Goal: Task Accomplishment & Management: Manage account settings

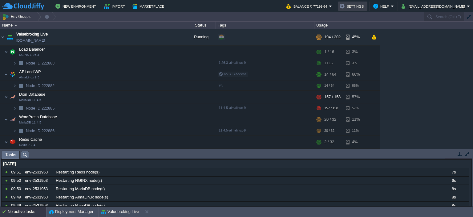
scroll to position [9, 0]
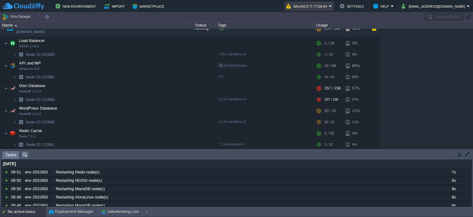
click at [329, 6] on button "Balance ₹-77199.64" at bounding box center [307, 5] width 43 height 7
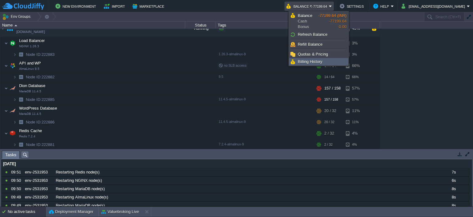
click at [313, 59] on span "Billing History" at bounding box center [310, 61] width 25 height 5
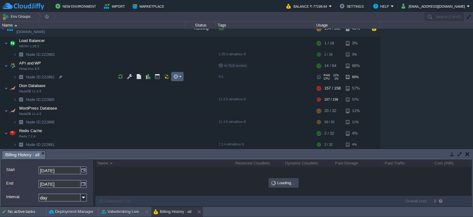
drag, startPoint x: 170, startPoint y: 150, endPoint x: 179, endPoint y: 72, distance: 77.8
click at [179, 72] on div "Env Groups Search (Ctrl+F) auto-gen Name Status Tags Usage Valuebroking Live [D…" at bounding box center [236, 109] width 473 height 194
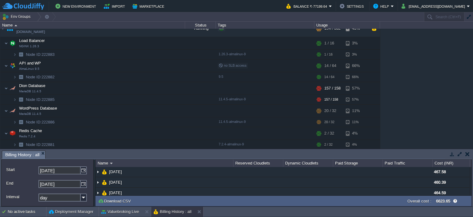
scroll to position [0, 0]
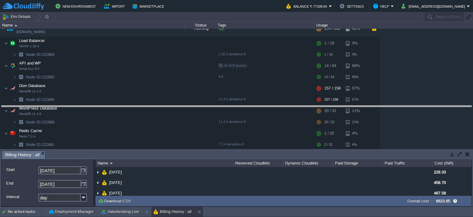
drag, startPoint x: 300, startPoint y: 152, endPoint x: 302, endPoint y: 95, distance: 57.9
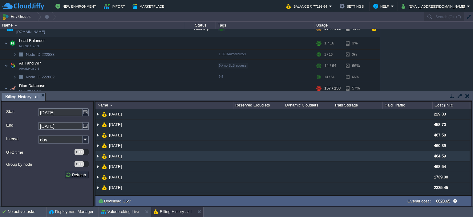
drag, startPoint x: 244, startPoint y: 92, endPoint x: 243, endPoint y: 152, distance: 60.7
click at [243, 152] on div "Tasks Activity Log Archive Git / SVN MariaDB : Actions Billing History : all Up…" at bounding box center [236, 148] width 473 height 115
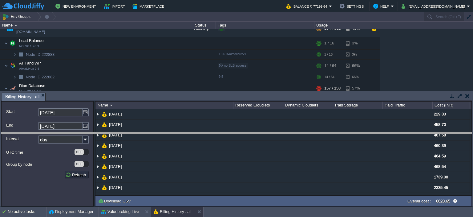
drag, startPoint x: 246, startPoint y: 93, endPoint x: 254, endPoint y: 134, distance: 42.0
click at [254, 134] on body "New Environment Import Marketplace Bonus ₹0.00 Upgrade Account Balance ₹-77199.…" at bounding box center [236, 108] width 473 height 217
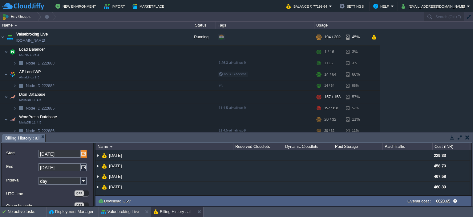
click at [83, 154] on img at bounding box center [84, 153] width 6 height 8
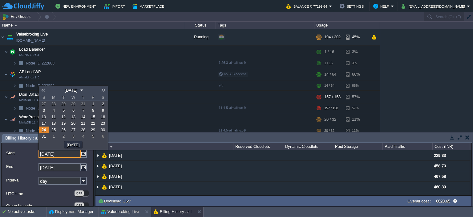
click at [44, 90] on link at bounding box center [43, 89] width 9 height 5
click at [60, 103] on link "1" at bounding box center [64, 103] width 10 height 6
type input "[DATE]"
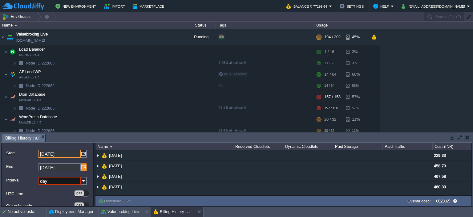
click at [85, 168] on img at bounding box center [84, 167] width 6 height 8
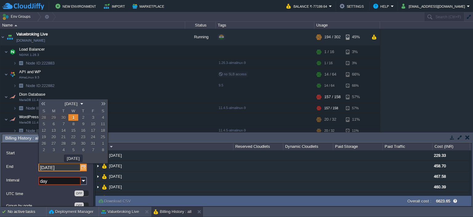
click at [85, 168] on img at bounding box center [84, 167] width 6 height 8
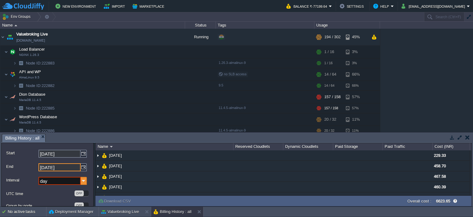
click at [83, 181] on img at bounding box center [84, 180] width 6 height 8
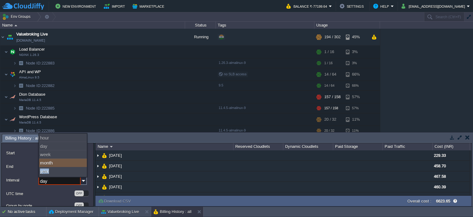
drag, startPoint x: 79, startPoint y: 168, endPoint x: 79, endPoint y: 163, distance: 4.3
click at [79, 163] on div "hour day week month year" at bounding box center [63, 154] width 48 height 43
type input "month"
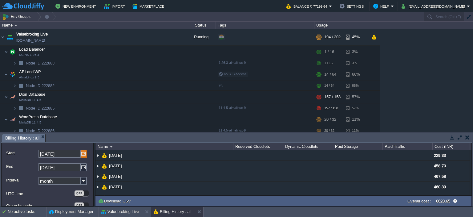
click at [83, 154] on img at bounding box center [84, 153] width 6 height 8
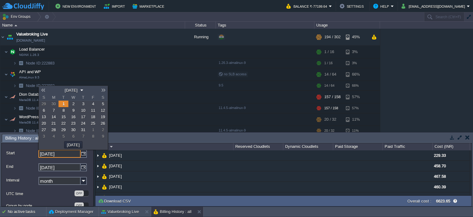
click at [44, 90] on link at bounding box center [43, 89] width 9 height 5
click at [45, 91] on link at bounding box center [43, 89] width 9 height 5
click at [102, 106] on span "1" at bounding box center [103, 103] width 2 height 5
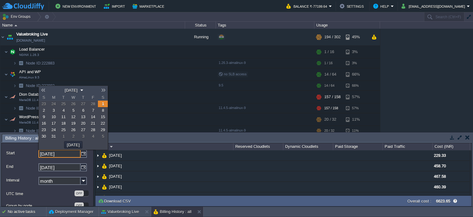
type input "[DATE]"
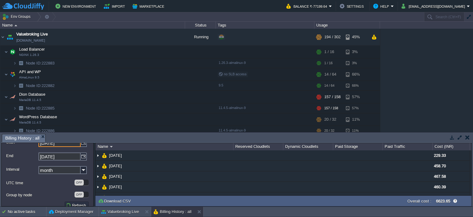
scroll to position [18, 0]
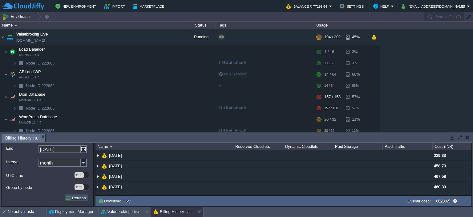
click at [75, 196] on button "Refresh" at bounding box center [77, 198] width 22 height 6
click at [459, 138] on button "button" at bounding box center [460, 137] width 6 height 6
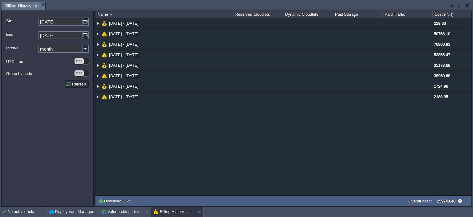
click at [465, 5] on button "button" at bounding box center [467, 5] width 4 height 6
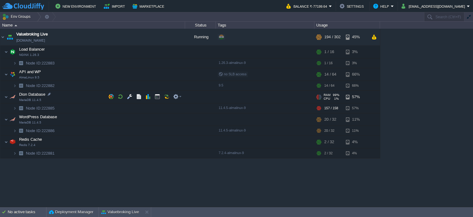
click at [333, 95] on span "99%" at bounding box center [336, 95] width 6 height 4
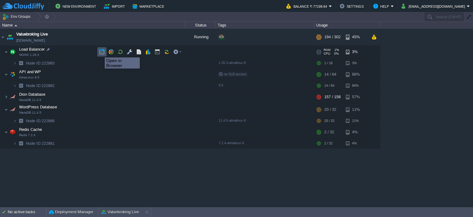
click at [100, 52] on button "button" at bounding box center [102, 52] width 6 height 6
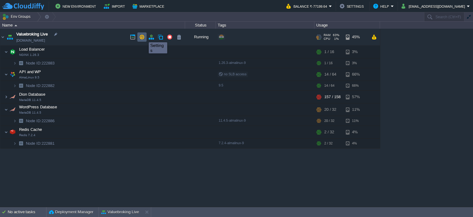
click at [143, 37] on button "button" at bounding box center [142, 37] width 6 height 6
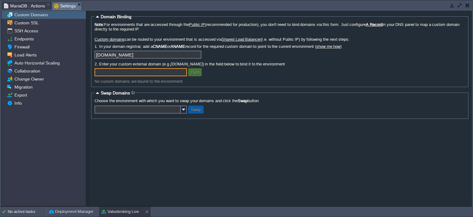
click at [146, 157] on form "Domain Binding Note: For environments that are accessed through the Public IP (…" at bounding box center [279, 108] width 383 height 195
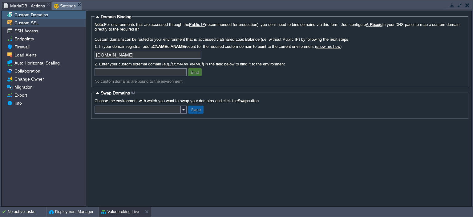
click at [29, 25] on span "Custom SSL" at bounding box center [26, 23] width 26 height 6
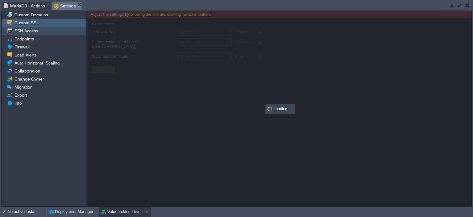
type input "Select File"
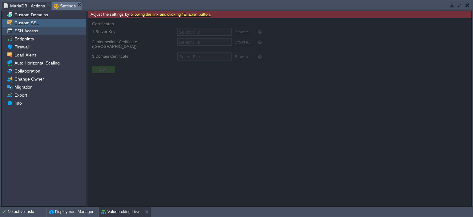
click at [29, 30] on span "SSH Access" at bounding box center [26, 31] width 26 height 6
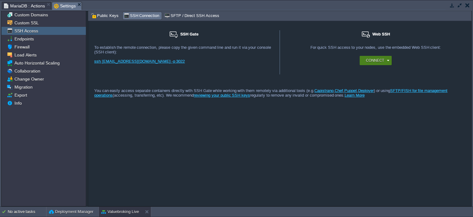
click at [389, 59] on div "Connect" at bounding box center [376, 60] width 32 height 9
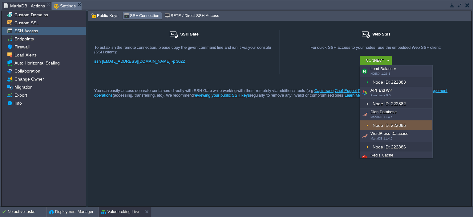
scroll to position [14, 0]
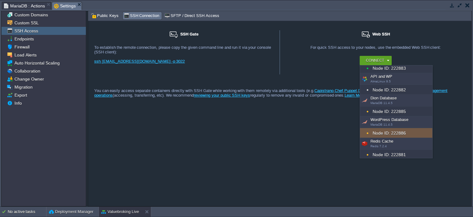
click at [307, 155] on div "SSH Gate For remote connection you require SSH public key to be added to the ac…" at bounding box center [279, 113] width 383 height 185
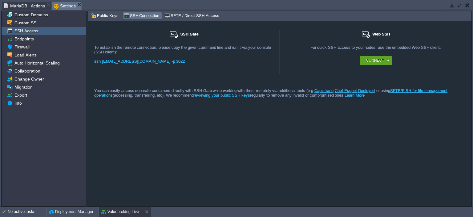
click at [468, 8] on td at bounding box center [468, 5] width 8 height 7
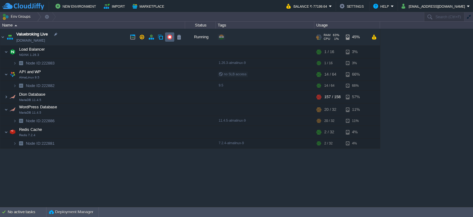
click at [168, 38] on button "button" at bounding box center [170, 37] width 6 height 6
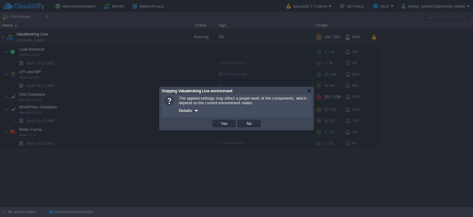
click at [194, 109] on div at bounding box center [196, 110] width 5 height 5
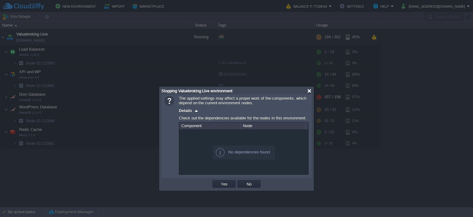
click at [310, 90] on div at bounding box center [309, 90] width 5 height 5
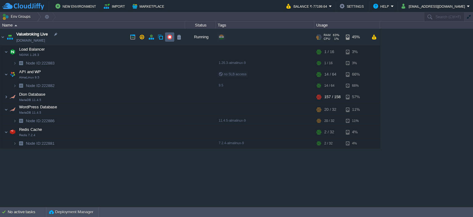
click at [171, 37] on button "button" at bounding box center [170, 37] width 6 height 6
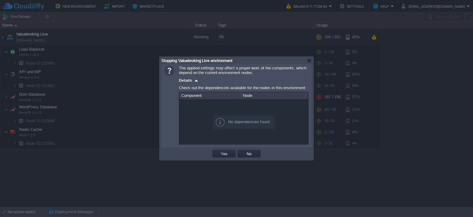
click at [198, 96] on div "Component" at bounding box center [210, 95] width 61 height 7
click at [308, 62] on div at bounding box center [309, 60] width 5 height 5
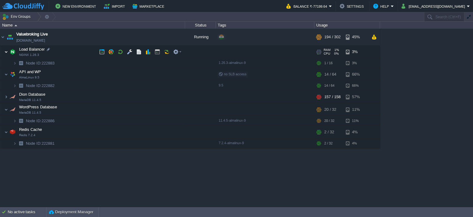
click at [4, 51] on img at bounding box center [6, 52] width 4 height 12
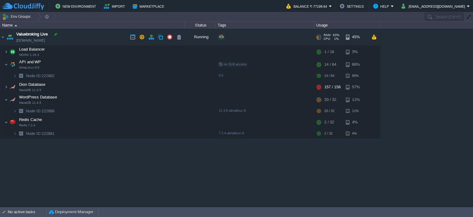
click at [54, 33] on div at bounding box center [56, 34] width 6 height 6
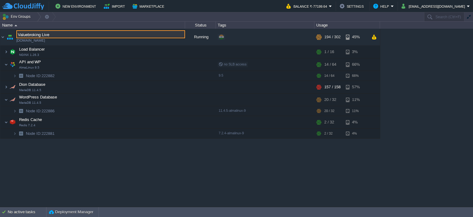
click at [21, 34] on input "Valuebroking Live" at bounding box center [100, 34] width 169 height 8
click at [8, 38] on img at bounding box center [10, 37] width 9 height 17
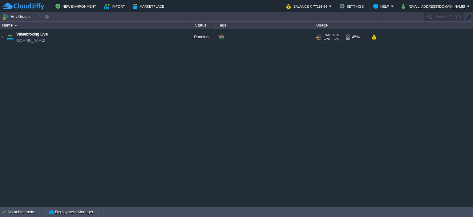
click at [9, 38] on img at bounding box center [10, 37] width 9 height 17
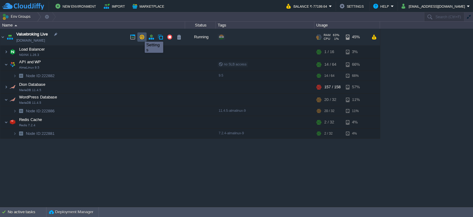
click at [140, 36] on button "button" at bounding box center [142, 37] width 6 height 6
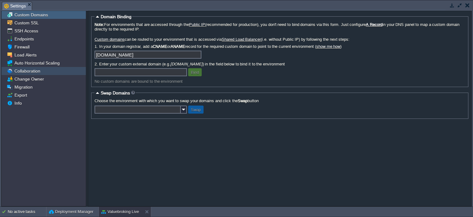
drag, startPoint x: 65, startPoint y: 74, endPoint x: 57, endPoint y: 82, distance: 11.5
click at [65, 74] on div "Collaboration" at bounding box center [44, 71] width 84 height 8
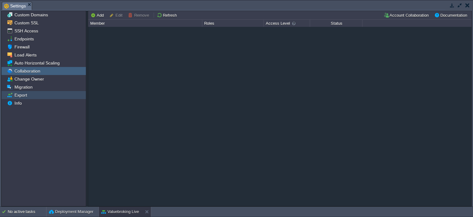
click at [48, 93] on div "Export" at bounding box center [44, 95] width 84 height 8
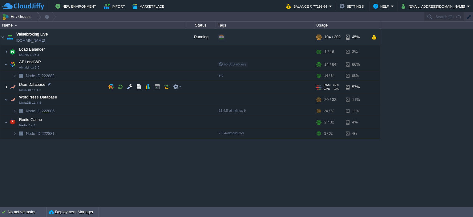
click at [5, 86] on img at bounding box center [6, 87] width 4 height 12
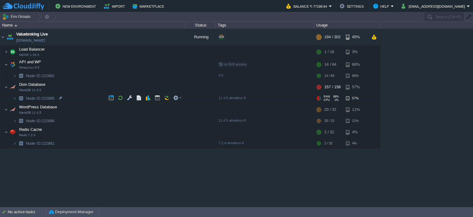
click at [34, 95] on td "Node ID: 222885" at bounding box center [92, 98] width 185 height 10
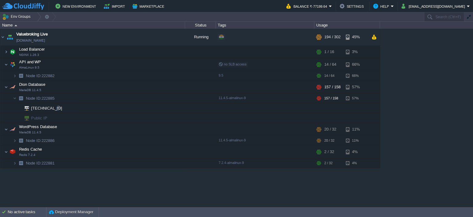
click at [43, 107] on span "[TECHNICAL_ID]" at bounding box center [46, 108] width 33 height 10
click at [44, 97] on span "Node ID: 222885" at bounding box center [40, 97] width 30 height 5
click at [180, 97] on em at bounding box center [177, 98] width 8 height 6
click at [38, 96] on span "Node ID:" at bounding box center [34, 98] width 16 height 5
click at [112, 7] on button "Import" at bounding box center [115, 5] width 23 height 7
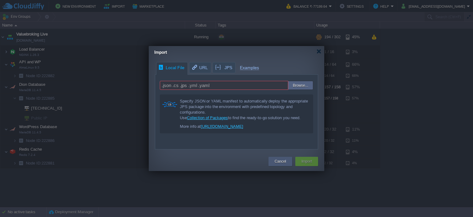
click at [285, 163] on button "Cancel" at bounding box center [280, 161] width 11 height 6
